Goal: Task Accomplishment & Management: Manage account settings

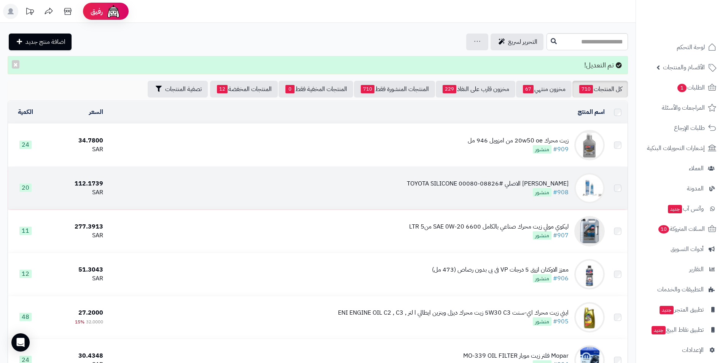
scroll to position [38, 0]
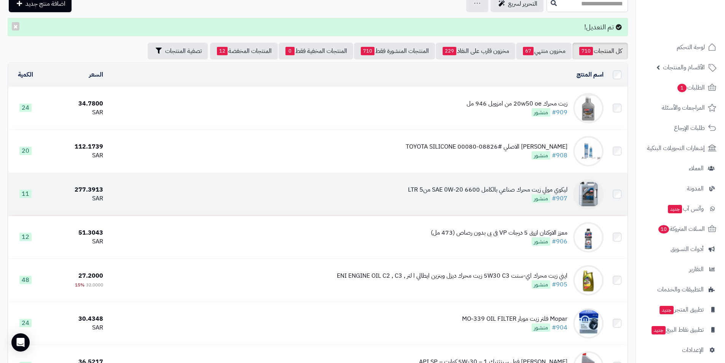
click at [521, 188] on div "ليكوي مولي زيت محرك صناعي بالكامل 6600 SAE 0W-20 منLTR 5" at bounding box center [487, 189] width 159 height 9
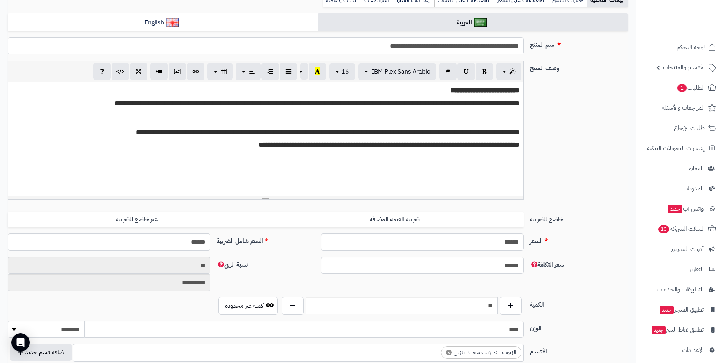
scroll to position [158, 0]
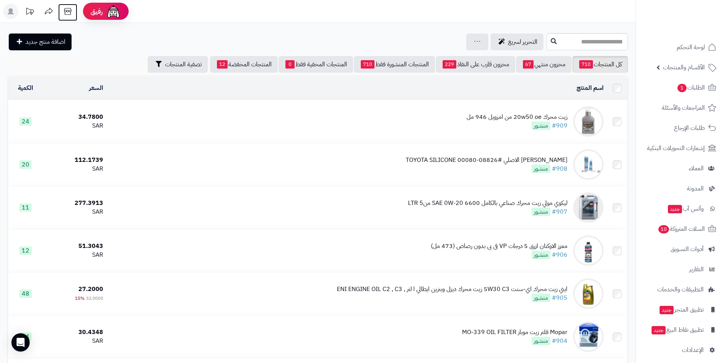
click at [63, 13] on icon at bounding box center [67, 11] width 15 height 15
